Goal: Transaction & Acquisition: Book appointment/travel/reservation

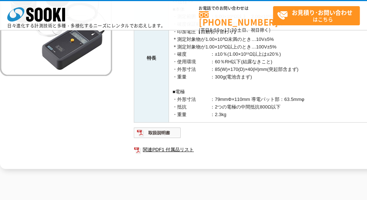
scroll to position [145, 0]
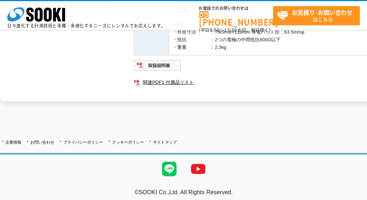
scroll to position [208, 0]
